Goal: Task Accomplishment & Management: Use online tool/utility

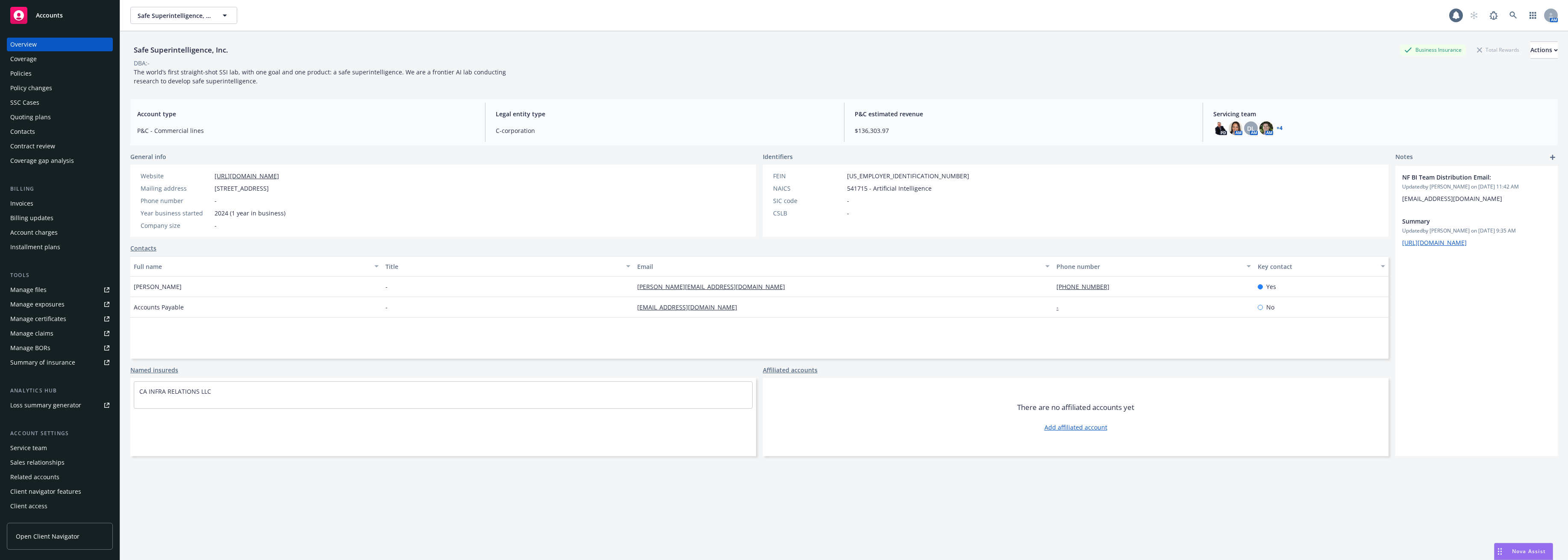
click at [33, 78] on div "Policies" at bounding box center [60, 74] width 99 height 14
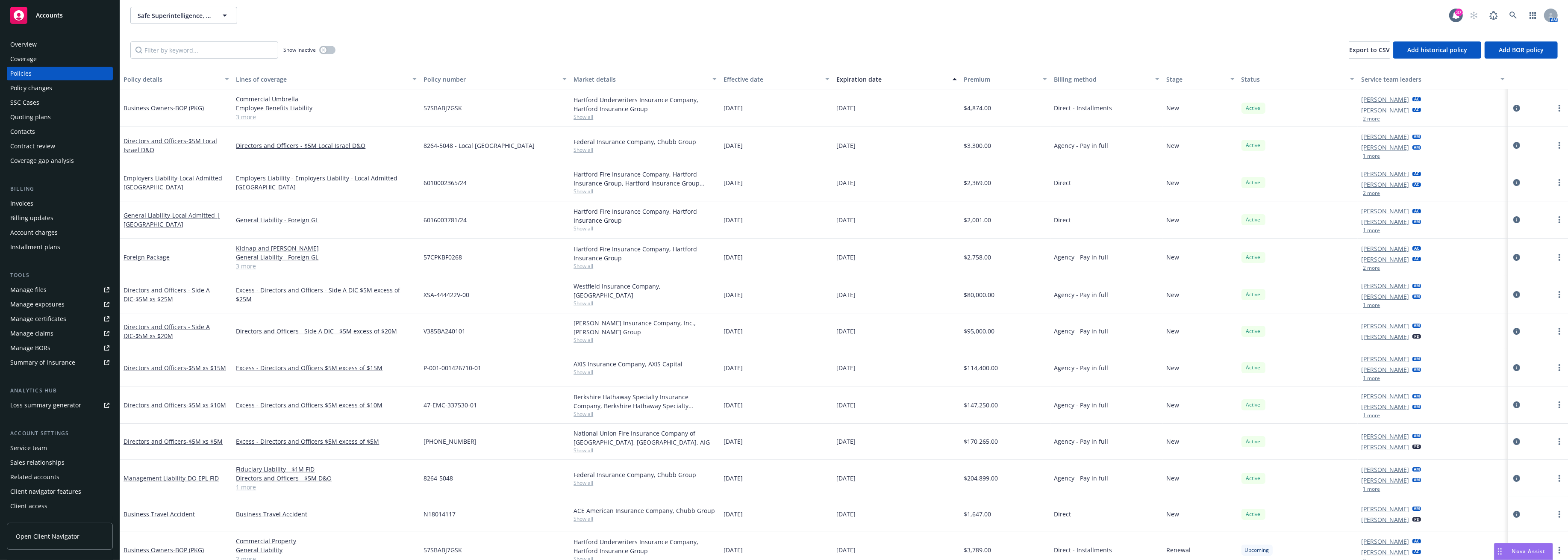
click at [37, 16] on span "Accounts" at bounding box center [50, 15] width 27 height 7
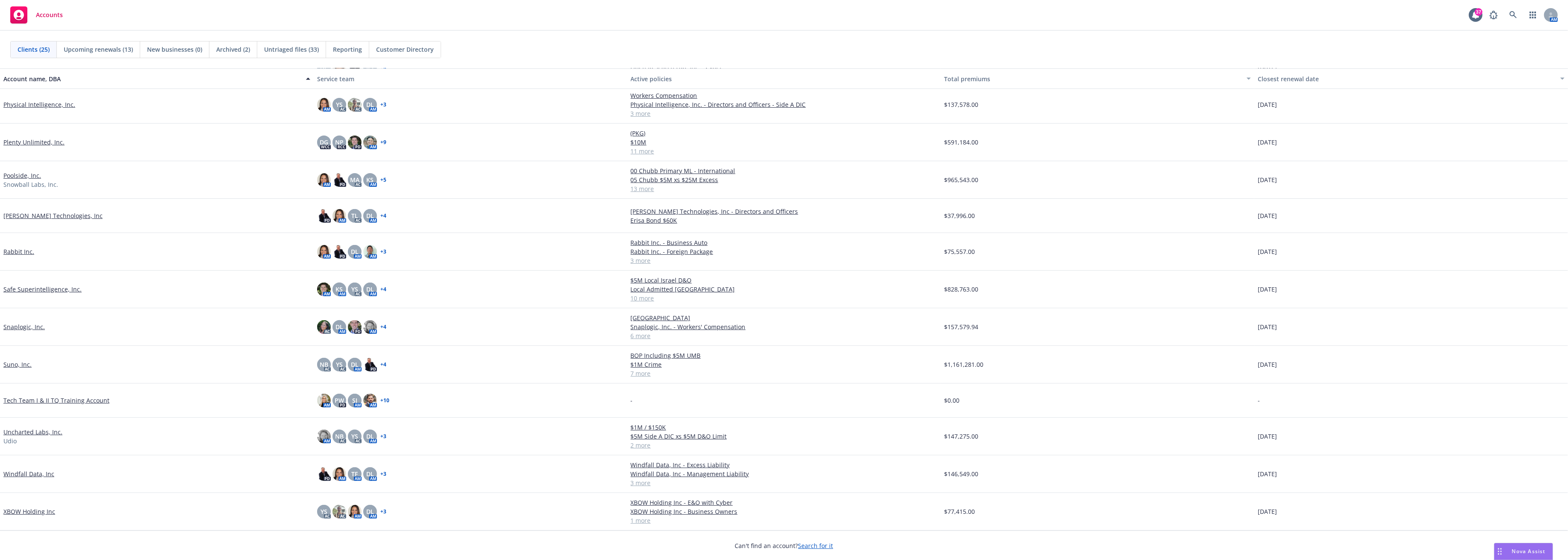
scroll to position [450, 0]
click at [1258, 77] on div "Closest renewal date" at bounding box center [1407, 79] width 297 height 9
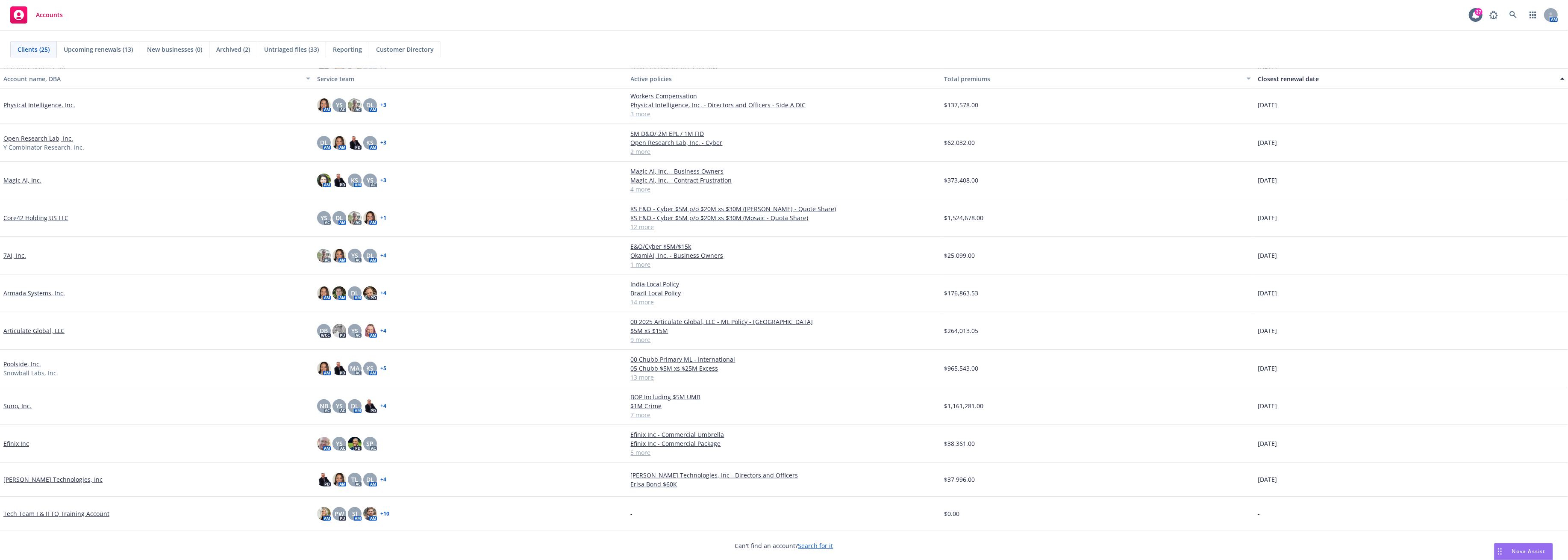
scroll to position [0, 0]
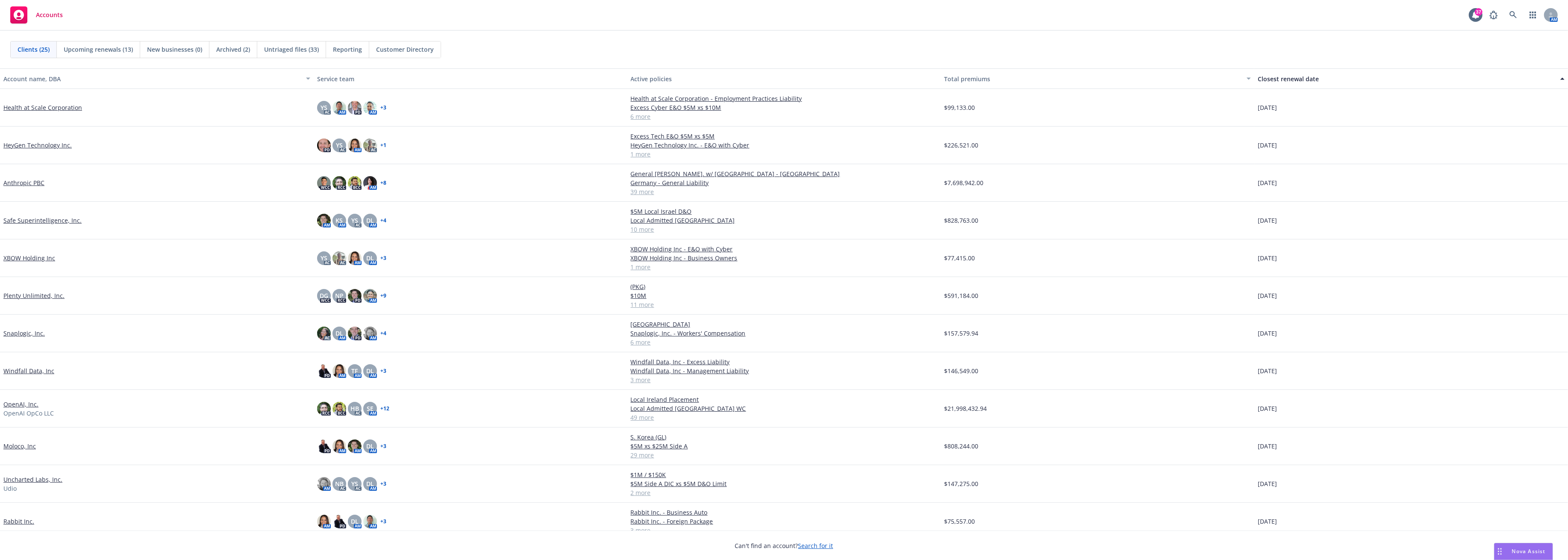
click at [120, 51] on span "Upcoming renewals (13)" at bounding box center [98, 49] width 69 height 9
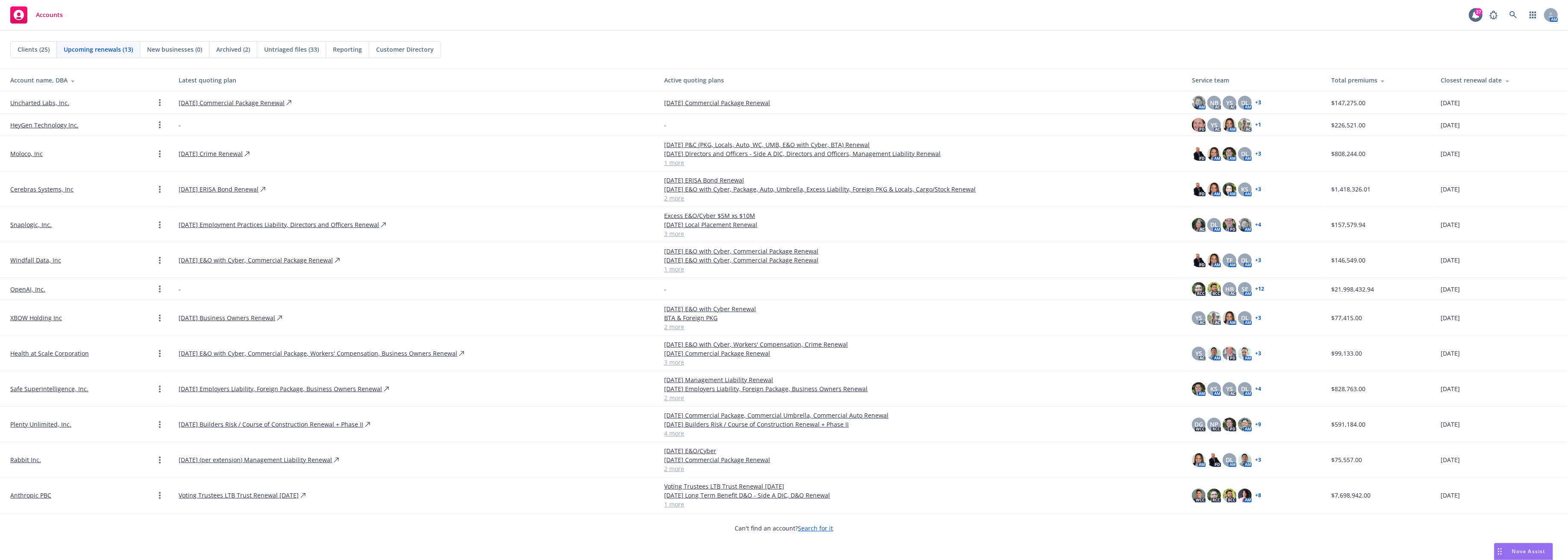
click at [313, 54] on div "Untriaged files (33)" at bounding box center [291, 49] width 69 height 16
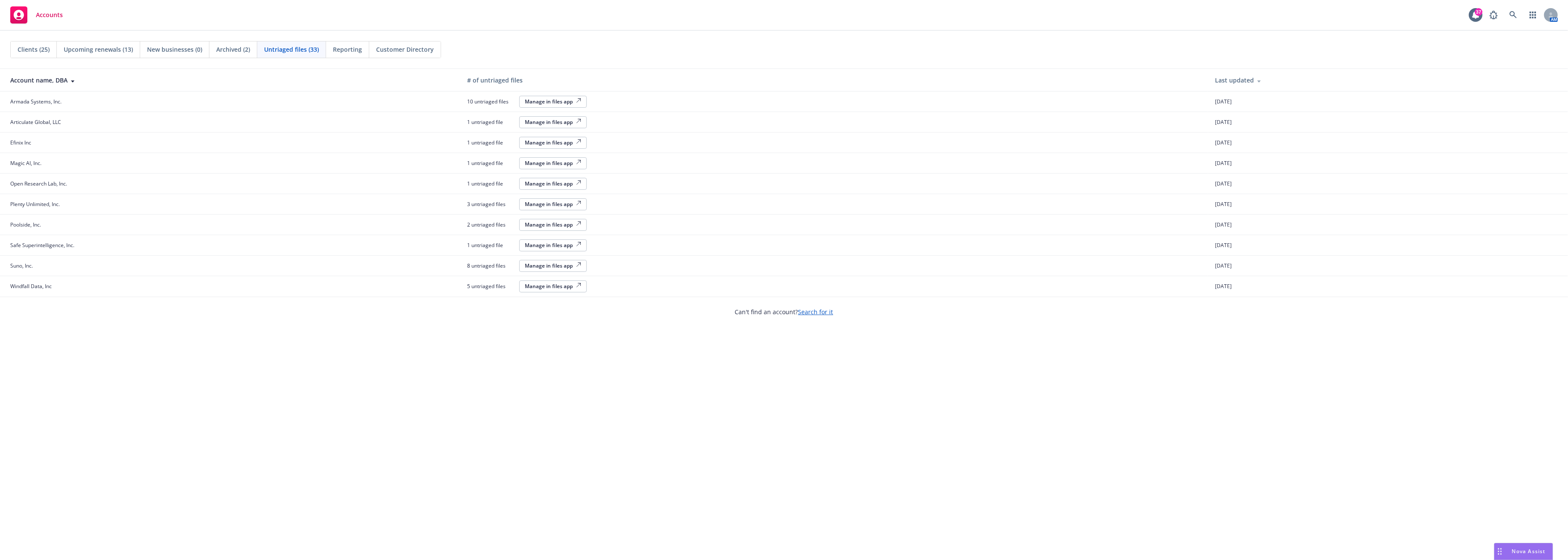
click at [562, 103] on div "Manage in files app" at bounding box center [553, 101] width 56 height 7
click at [384, 52] on span "Customer Directory" at bounding box center [404, 49] width 57 height 9
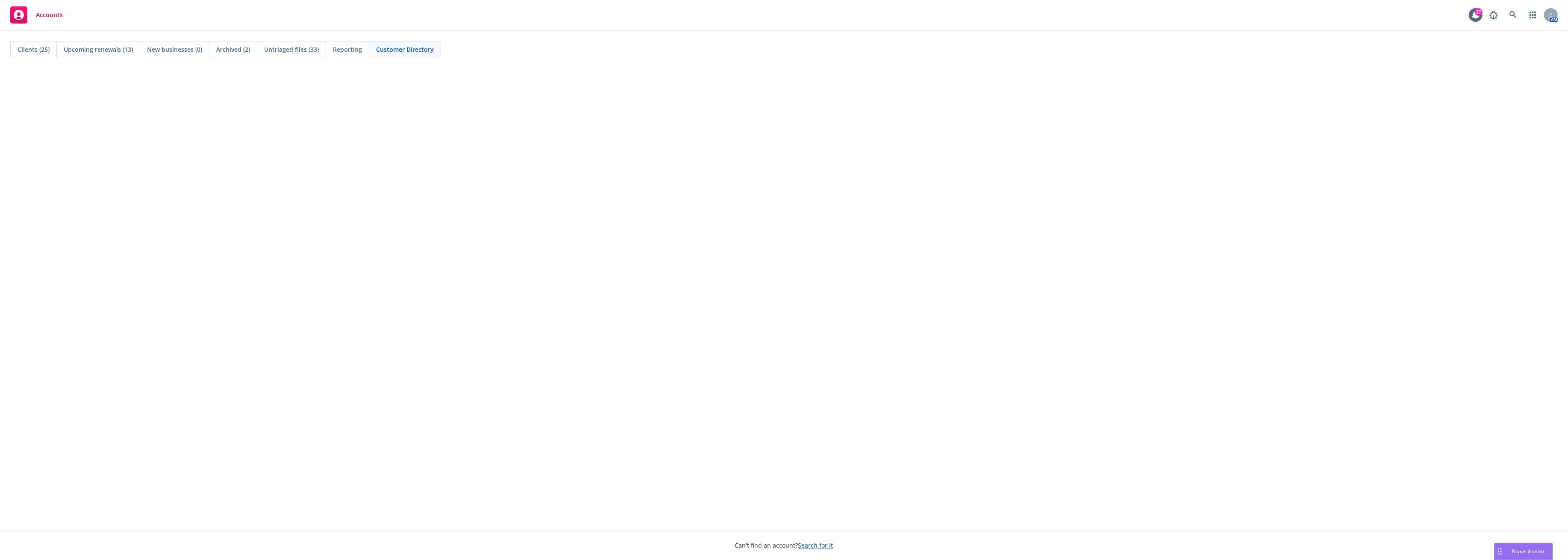
click at [347, 52] on span "Reporting" at bounding box center [348, 49] width 29 height 9
click at [44, 53] on span "Clients (25)" at bounding box center [33, 49] width 32 height 9
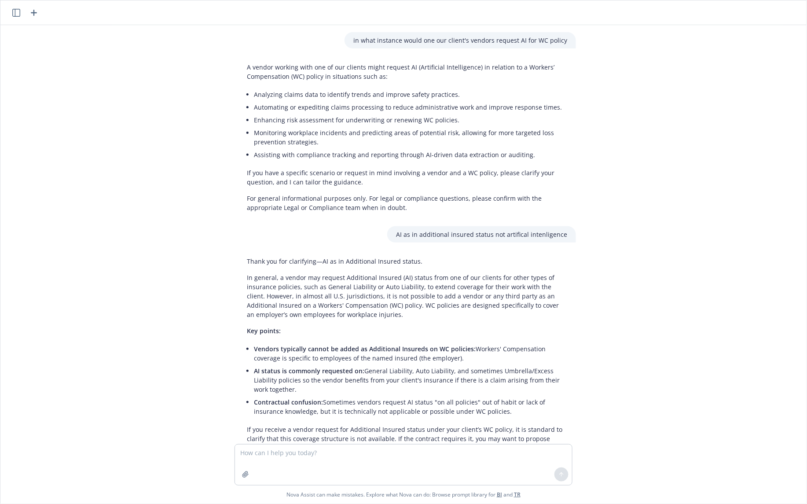
click at [306, 203] on p "For general informational purposes only. For legal or compliance questions, ple…" at bounding box center [407, 203] width 320 height 18
click at [15, 12] on icon "button" at bounding box center [16, 13] width 8 height 8
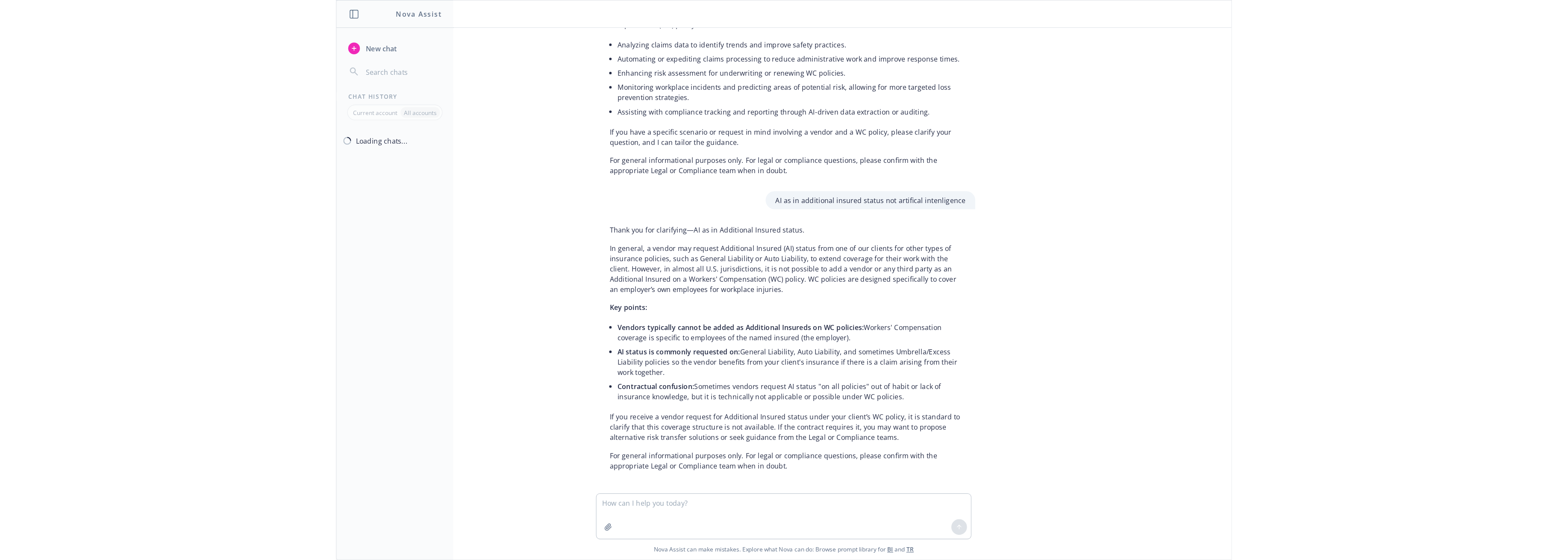
scroll to position [56, 0]
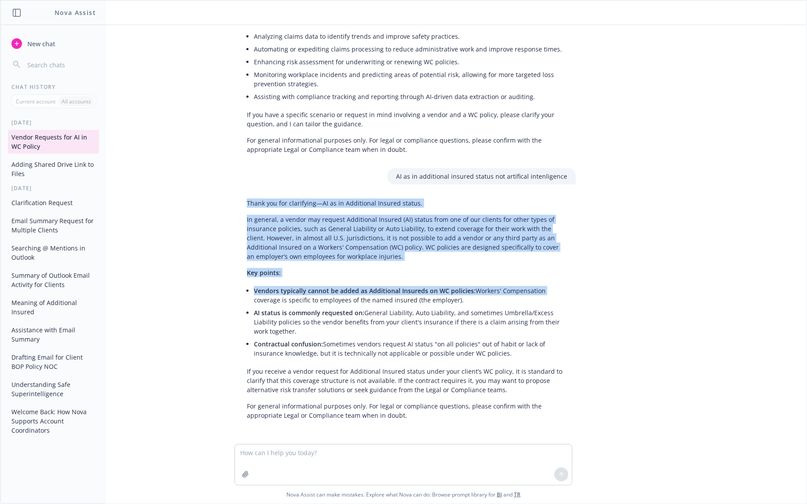
drag, startPoint x: 243, startPoint y: 200, endPoint x: 657, endPoint y: 290, distance: 423.9
click at [657, 290] on div "in what instance would one our client's vendors request AI for WC policy A vend…" at bounding box center [403, 234] width 799 height 419
click at [242, 200] on div "Thank you for clarifying—AI as in Additional Insured status. In general, a vend…" at bounding box center [407, 309] width 338 height 228
drag, startPoint x: 242, startPoint y: 200, endPoint x: 363, endPoint y: 254, distance: 132.3
click at [363, 254] on div "Thank you for clarifying—AI as in Additional Insured status. In general, a vend…" at bounding box center [407, 309] width 338 height 228
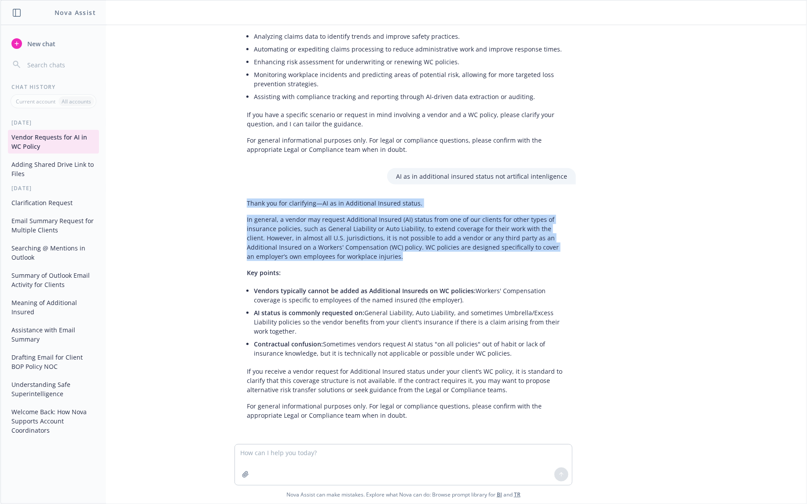
click at [356, 243] on p "In general, a vendor may request Additional Insured (AI) status from one of our…" at bounding box center [407, 238] width 320 height 46
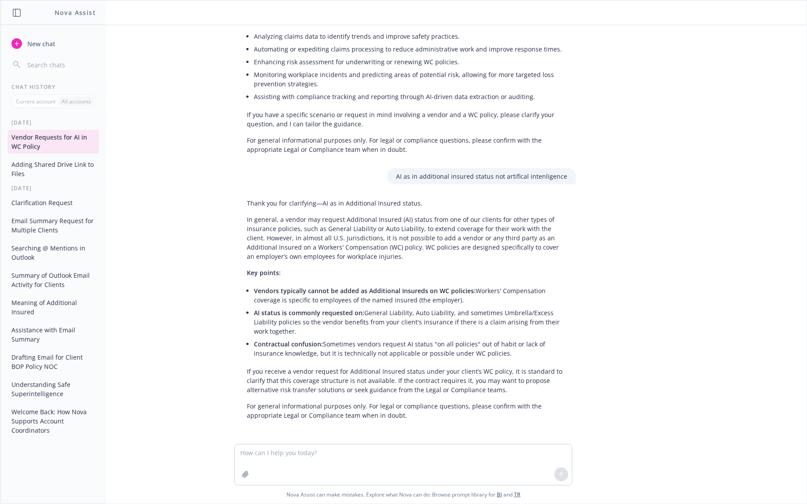
drag, startPoint x: 454, startPoint y: 158, endPoint x: 446, endPoint y: 147, distance: 13.6
click at [454, 158] on div "in what instance would one our client's vendors request AI for WC policy A vend…" at bounding box center [403, 234] width 799 height 419
drag, startPoint x: 686, startPoint y: 117, endPoint x: 681, endPoint y: 100, distance: 17.3
click at [686, 117] on div "in what instance would one our client's vendors request AI for WC policy A vend…" at bounding box center [403, 234] width 799 height 419
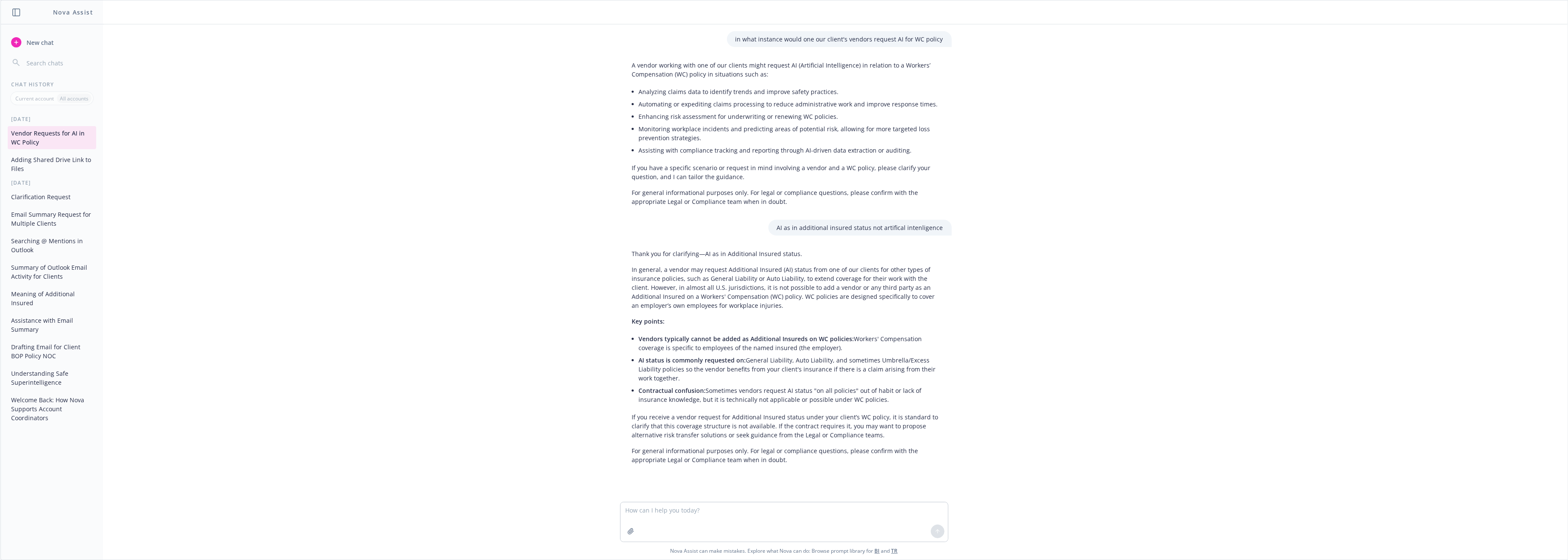
scroll to position [0, 0]
